Goal: Information Seeking & Learning: Find specific fact

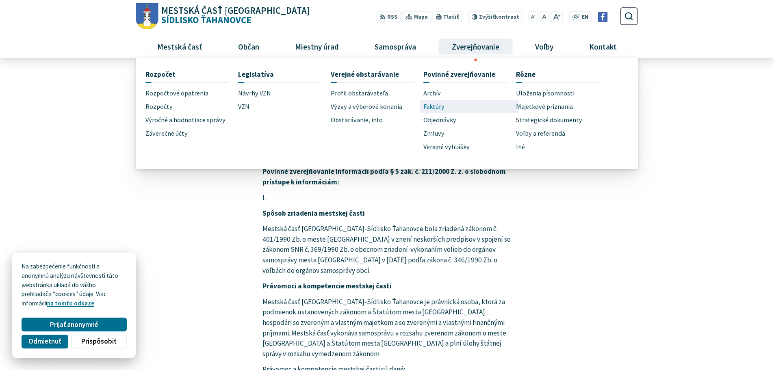
click at [438, 107] on span "Faktúry" at bounding box center [433, 106] width 21 height 13
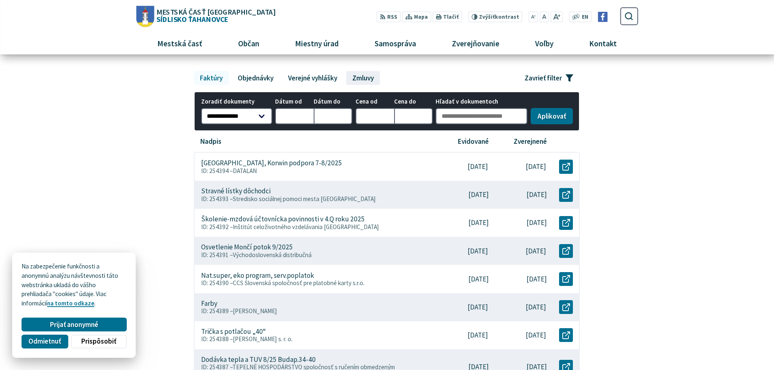
scroll to position [81, 0]
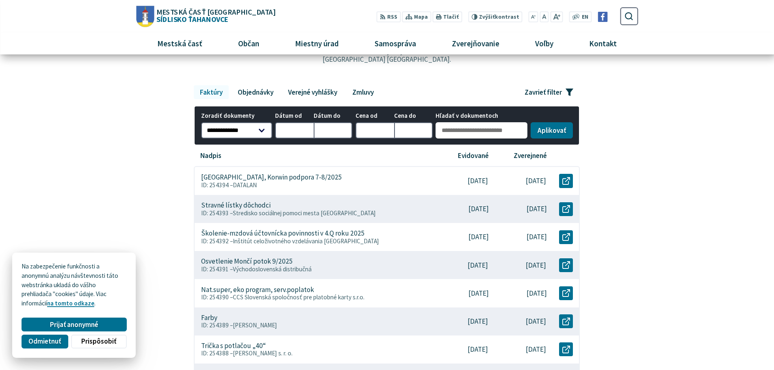
click at [471, 130] on input "Hľadať v dokumentoch" at bounding box center [481, 130] width 92 height 16
type input "****"
click at [562, 134] on button "Aplikovať vybrané filtre" at bounding box center [551, 129] width 42 height 16
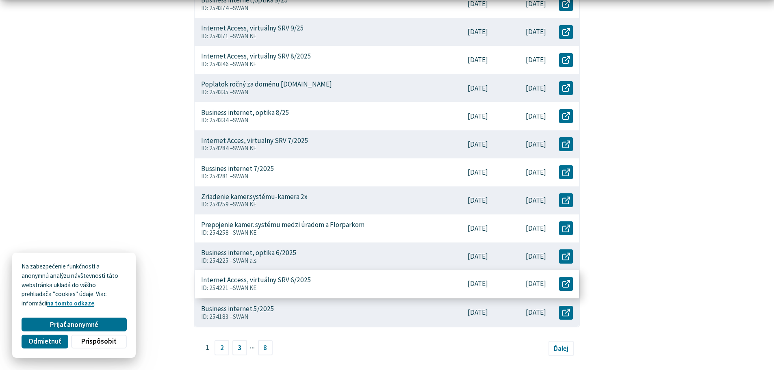
scroll to position [284, 0]
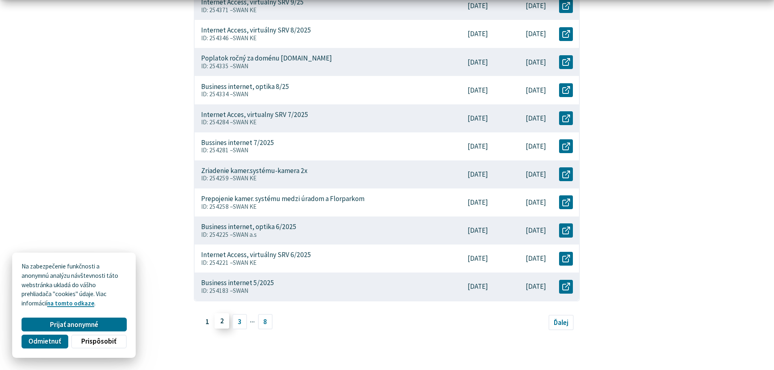
click at [223, 320] on link "2" at bounding box center [221, 320] width 15 height 15
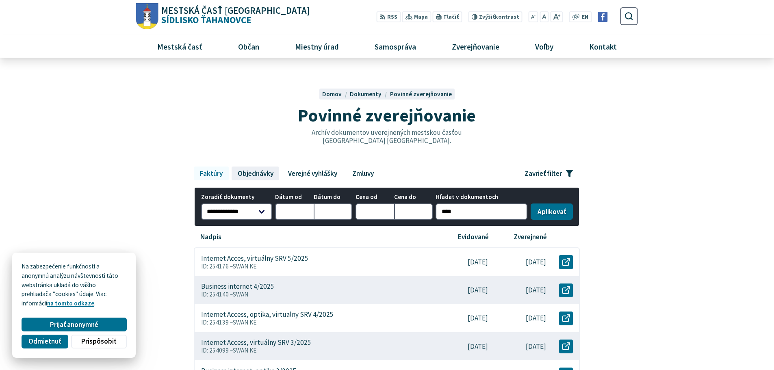
click at [262, 175] on link "Objednávky" at bounding box center [255, 173] width 48 height 14
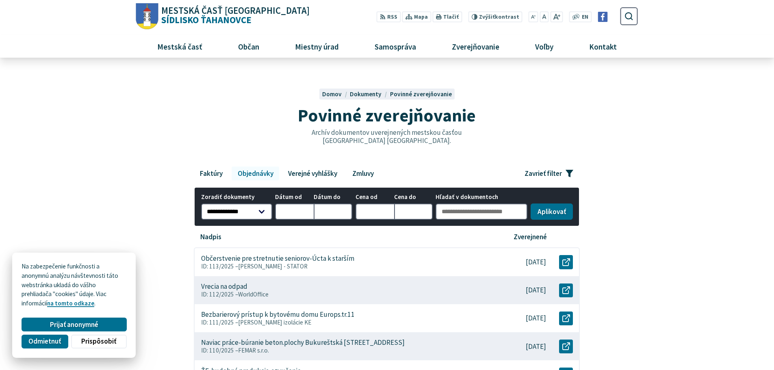
click at [486, 200] on span "Hľadať v dokumentoch" at bounding box center [481, 197] width 92 height 7
click at [486, 203] on input "Hľadať v dokumentoch" at bounding box center [481, 211] width 92 height 16
click at [484, 210] on input "Hľadať v dokumentoch" at bounding box center [481, 211] width 92 height 16
type input "****"
drag, startPoint x: 584, startPoint y: 207, endPoint x: 573, endPoint y: 210, distance: 11.5
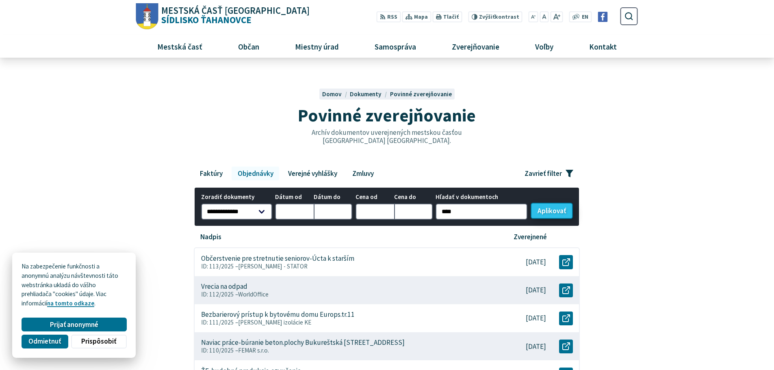
click at [561, 213] on button "Aplikovať vybrané filtre" at bounding box center [551, 211] width 42 height 16
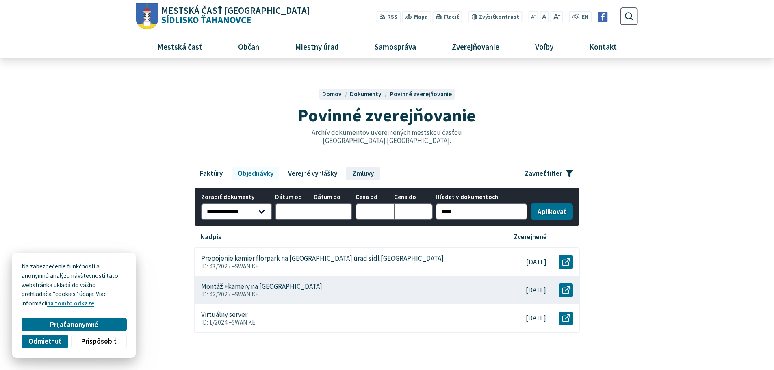
click at [362, 175] on link "Zmluvy" at bounding box center [362, 173] width 33 height 14
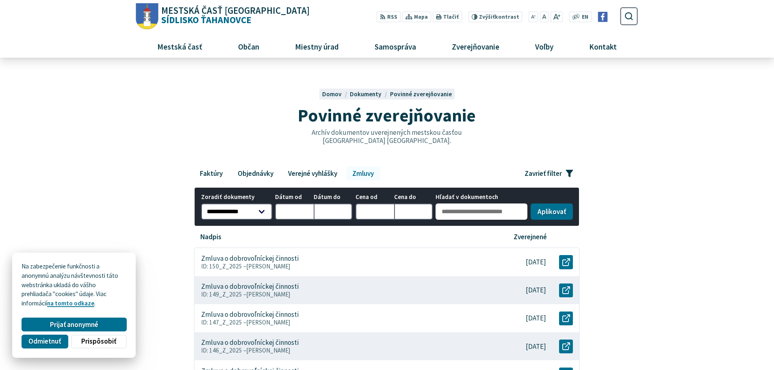
click at [492, 212] on input "Hľadať v dokumentoch" at bounding box center [481, 211] width 92 height 16
type input "****"
click at [551, 216] on button "Aplikovať vybrané filtre" at bounding box center [551, 211] width 42 height 16
